Goal: Transaction & Acquisition: Purchase product/service

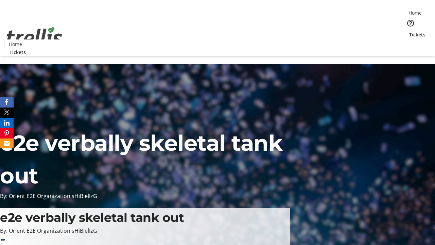
click at [416, 10] on span "Sign Up" at bounding box center [419, 9] width 20 height 8
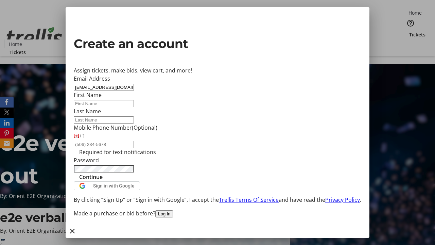
type input "[EMAIL_ADDRESS][DOMAIN_NAME]"
type input "Keon"
type input "Kub"
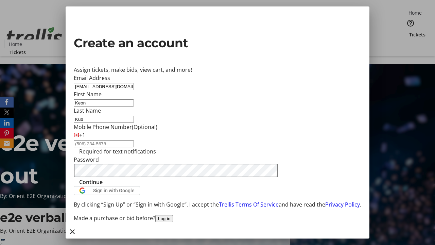
click at [103, 186] on span "Continue" at bounding box center [90, 182] width 23 height 8
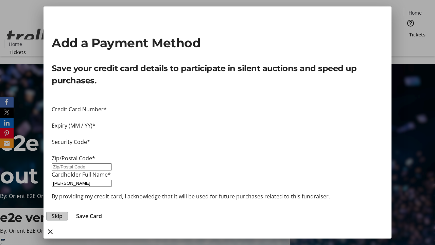
click at [63, 212] on span "Skip" at bounding box center [57, 216] width 11 height 8
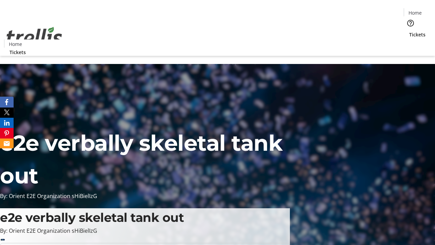
click at [409, 31] on span "Tickets" at bounding box center [417, 34] width 16 height 7
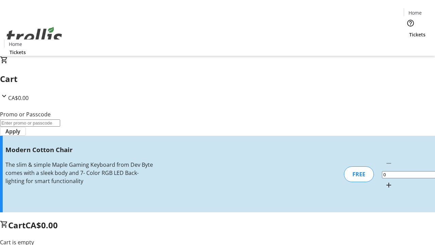
click at [385, 181] on mat-icon "Increment by one" at bounding box center [389, 185] width 8 height 8
type input "1"
